Goal: Complete application form

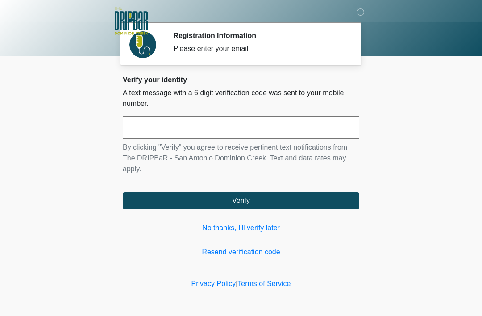
click at [252, 229] on link "No thanks, I'll verify later" at bounding box center [241, 227] width 237 height 11
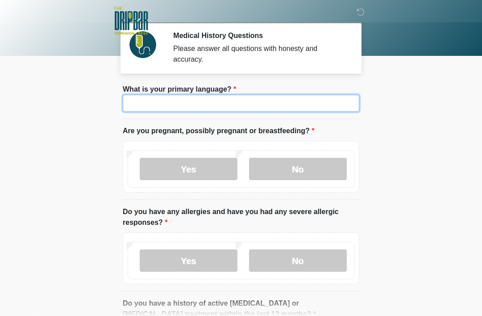
click at [217, 102] on input "What is your primary language?" at bounding box center [241, 103] width 237 height 17
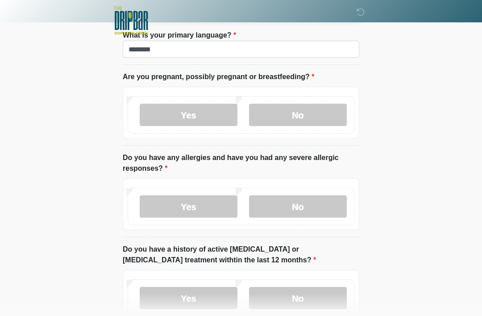
scroll to position [55, 0]
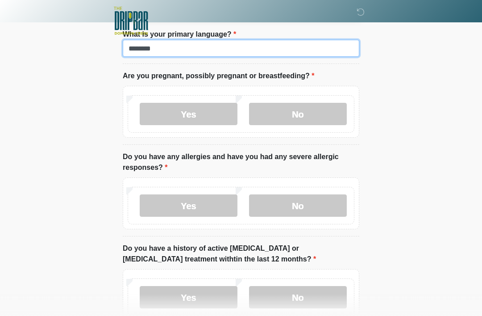
type input "*******"
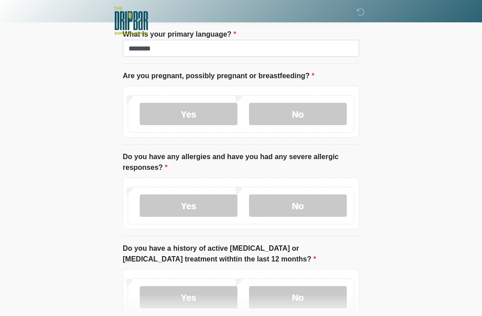
click at [310, 117] on label "No" at bounding box center [298, 114] width 98 height 22
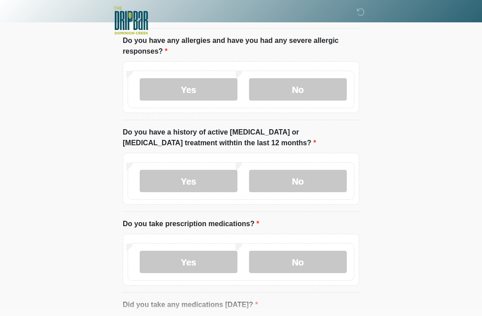
scroll to position [172, 0]
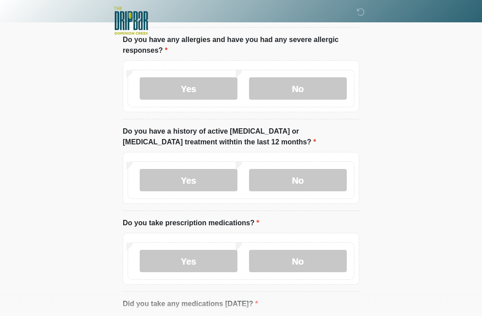
click at [301, 84] on label "No" at bounding box center [298, 88] width 98 height 22
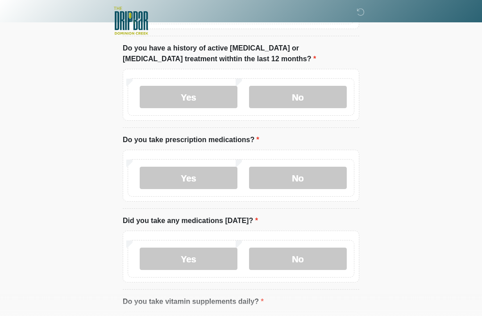
scroll to position [256, 0]
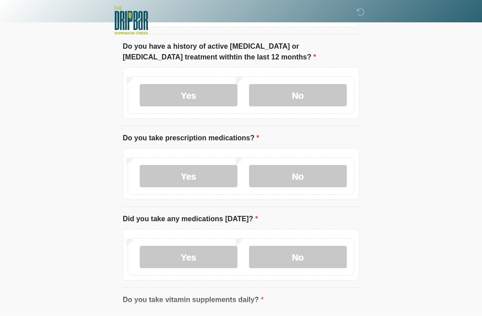
click at [306, 84] on label "No" at bounding box center [298, 95] width 98 height 22
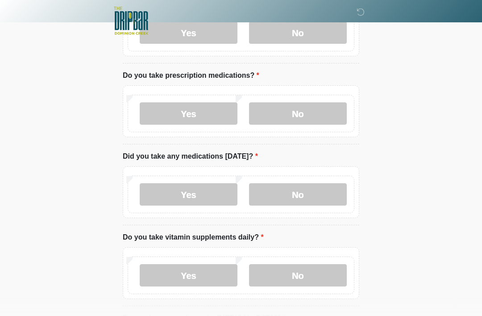
scroll to position [323, 0]
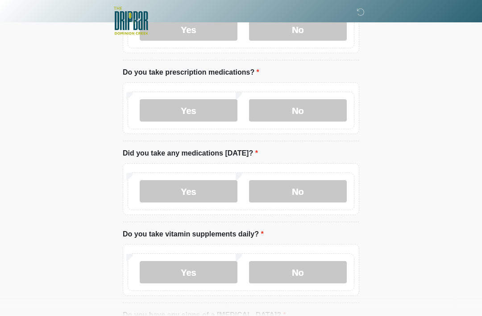
click at [310, 105] on label "No" at bounding box center [298, 110] width 98 height 22
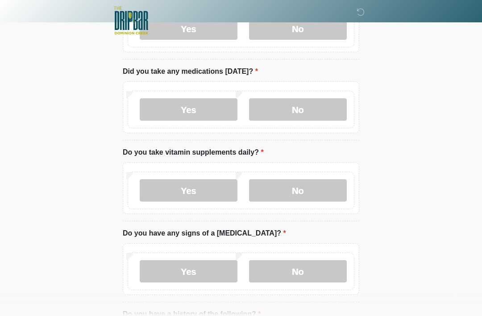
scroll to position [405, 0]
click at [308, 110] on label "No" at bounding box center [298, 109] width 98 height 22
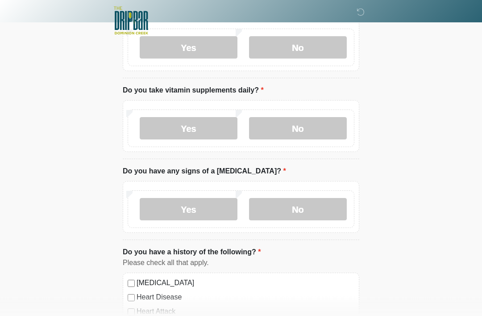
click at [311, 122] on label "No" at bounding box center [298, 128] width 98 height 22
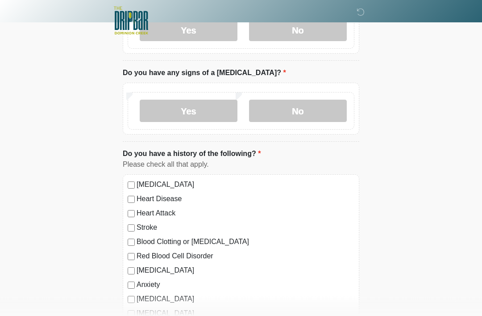
scroll to position [565, 0]
click at [196, 103] on label "Yes" at bounding box center [189, 111] width 98 height 22
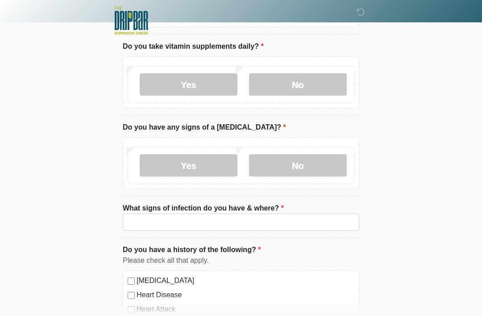
click at [302, 163] on label "No" at bounding box center [298, 166] width 98 height 22
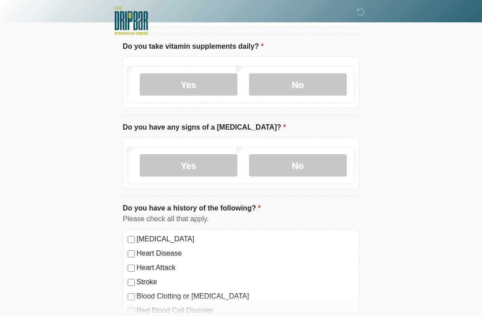
click at [187, 79] on label "Yes" at bounding box center [189, 84] width 98 height 22
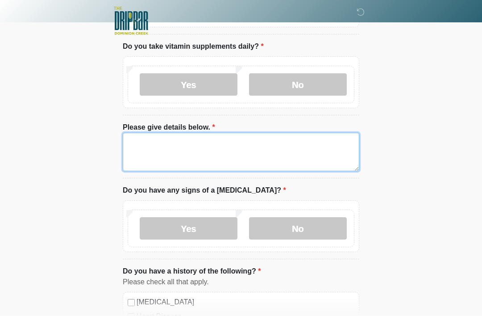
click at [201, 134] on textarea "Please give details below." at bounding box center [241, 152] width 237 height 38
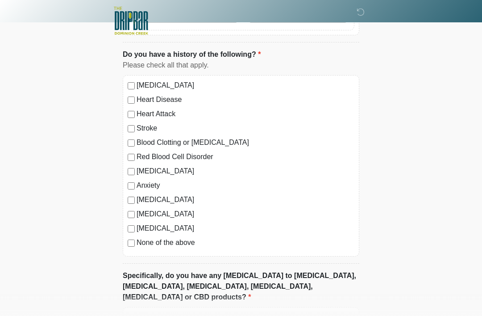
scroll to position [728, 0]
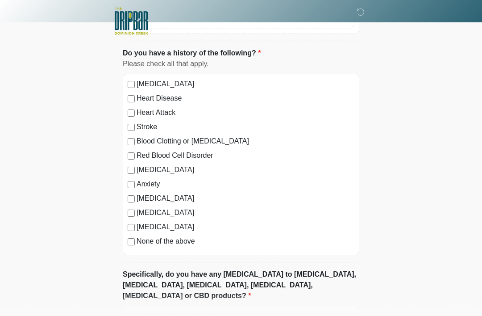
type textarea "*****"
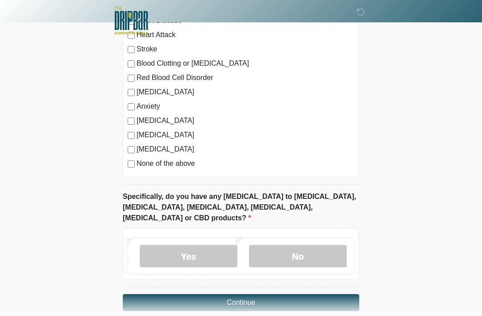
scroll to position [808, 0]
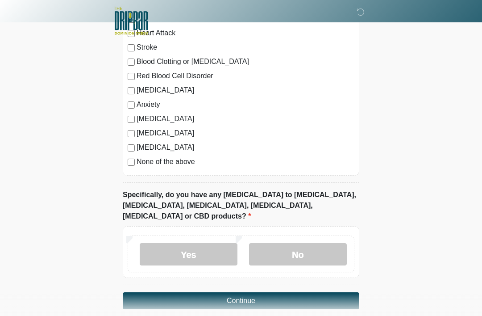
click at [300, 243] on label "No" at bounding box center [298, 254] width 98 height 22
click at [291, 292] on button "Continue" at bounding box center [241, 300] width 237 height 17
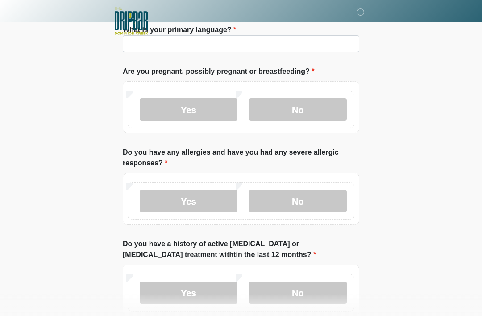
scroll to position [0, 0]
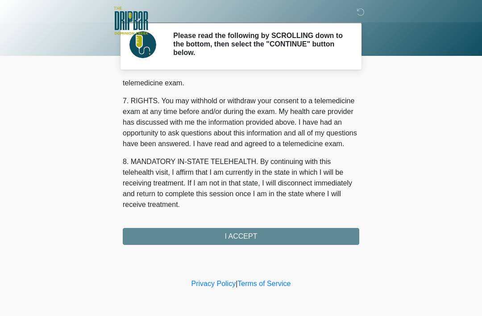
click at [248, 230] on button "I ACCEPT" at bounding box center [241, 236] width 237 height 17
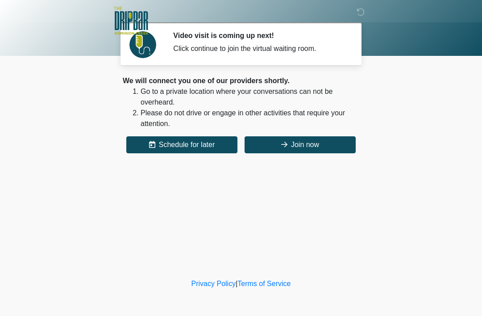
click at [305, 151] on button "Join now" at bounding box center [300, 144] width 111 height 17
